Goal: Transaction & Acquisition: Purchase product/service

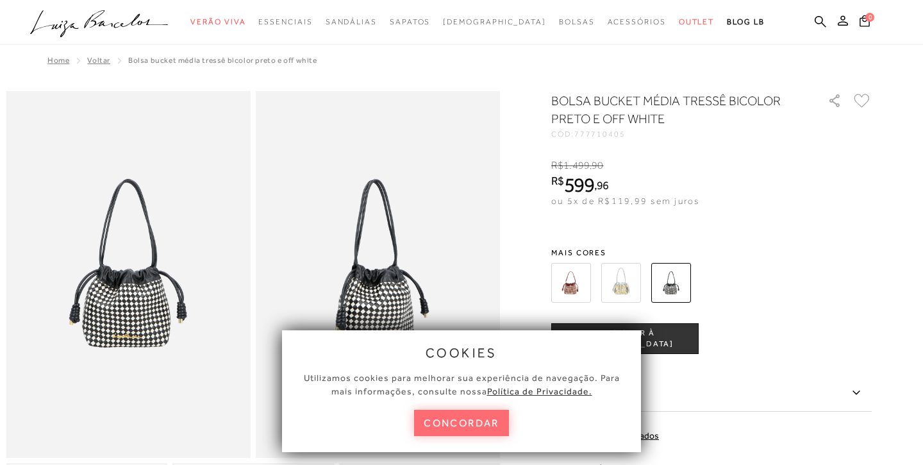
click at [473, 424] on button "concordar" at bounding box center [461, 423] width 95 height 26
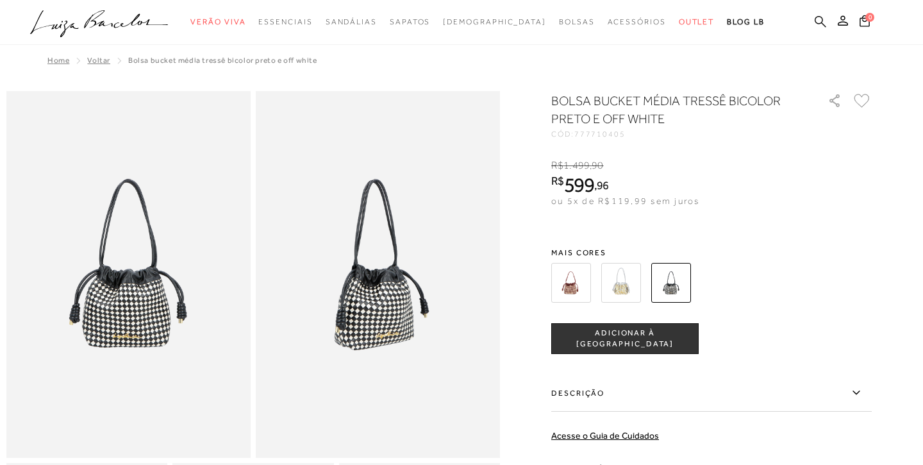
click at [817, 19] on icon at bounding box center [821, 21] width 12 height 12
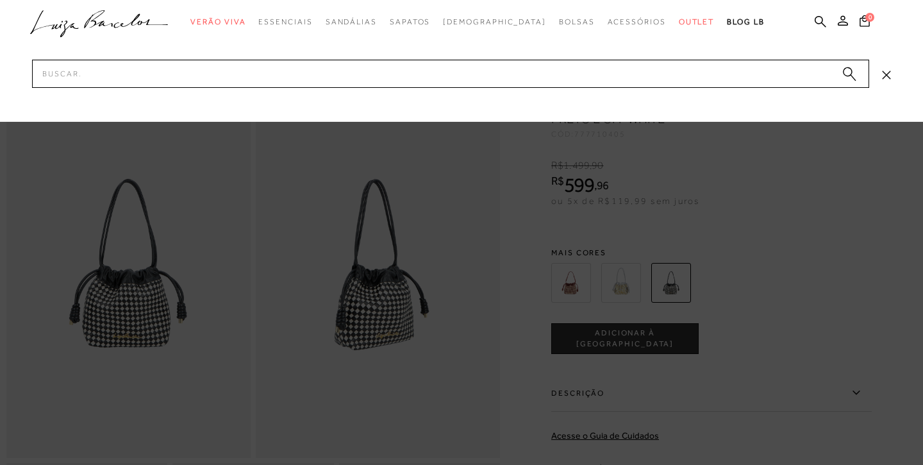
click at [616, 283] on div at bounding box center [461, 232] width 923 height 465
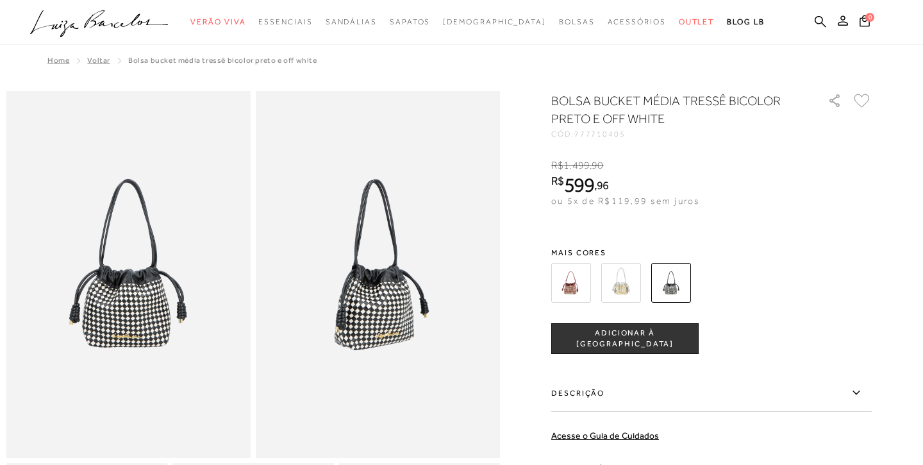
click at [616, 283] on img at bounding box center [621, 283] width 40 height 40
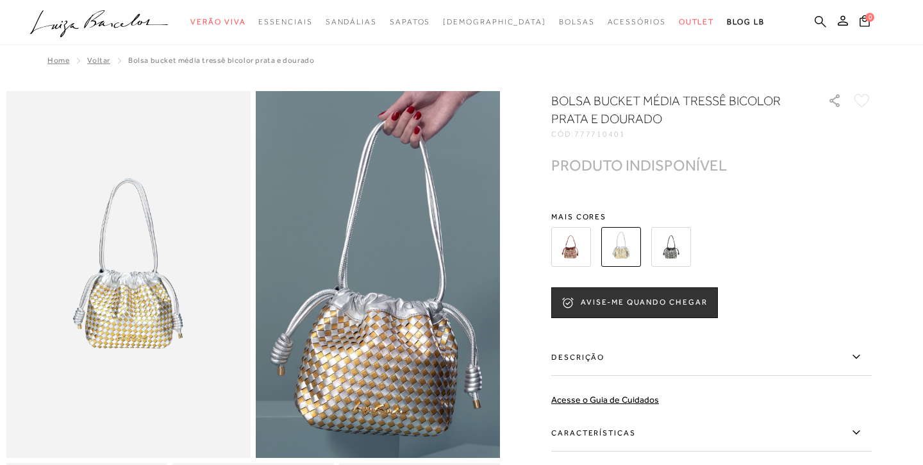
click at [819, 21] on icon at bounding box center [821, 21] width 12 height 12
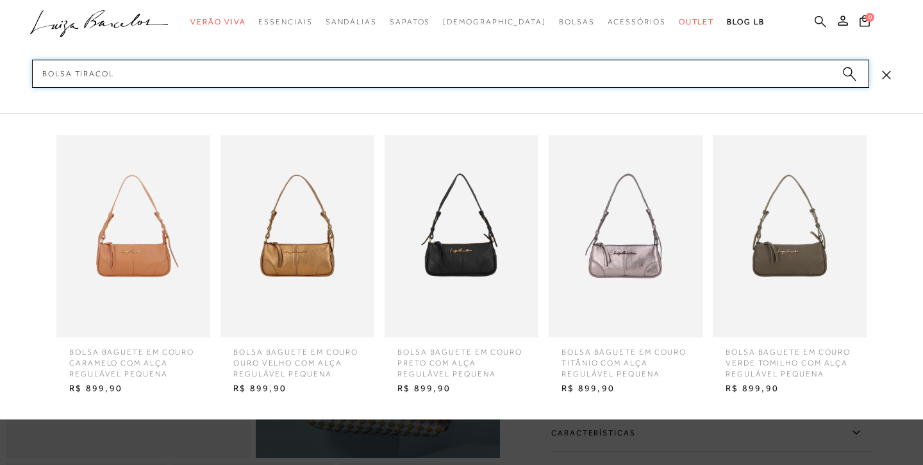
type input "bolsa tiracolo"
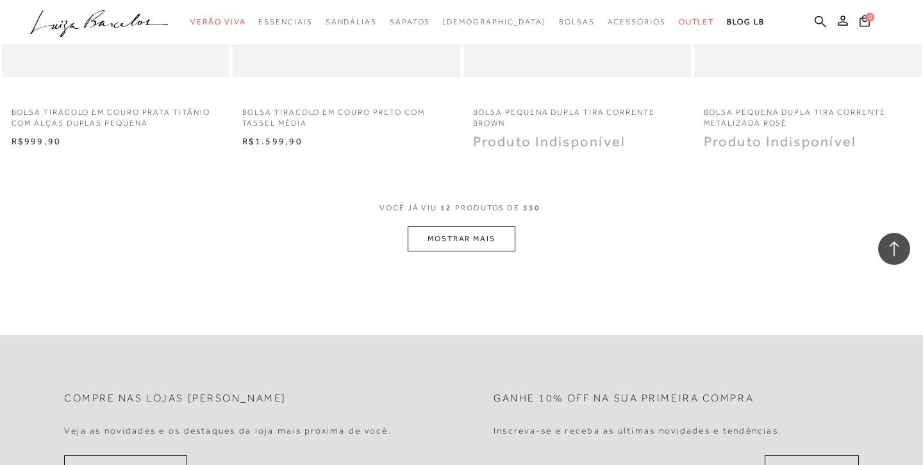
scroll to position [1245, 0]
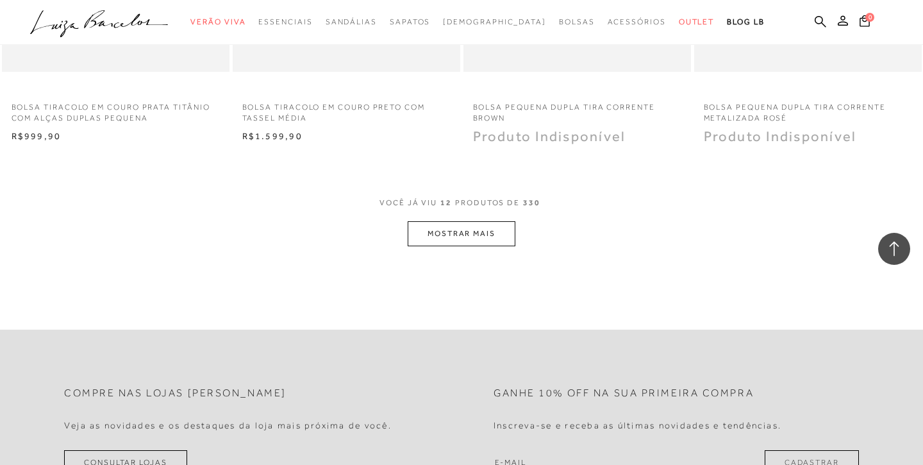
click at [444, 231] on button "MOSTRAR MAIS" at bounding box center [462, 233] width 108 height 25
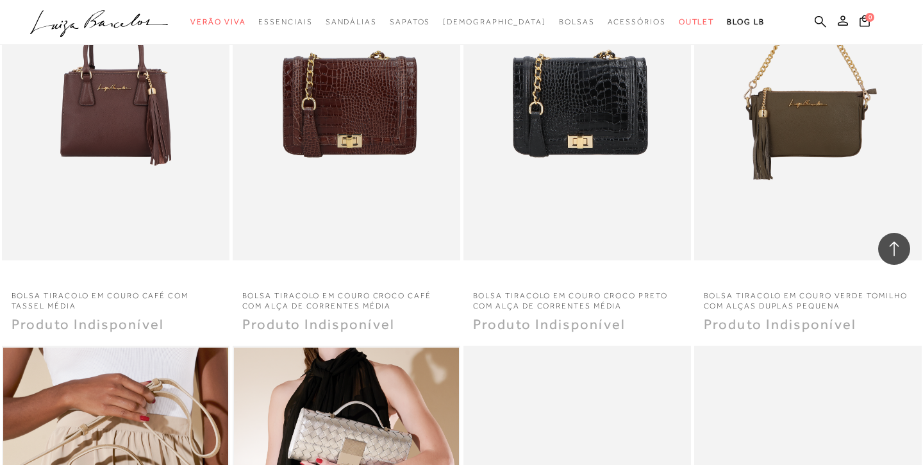
scroll to position [1909, 0]
